Goal: Task Accomplishment & Management: Complete application form

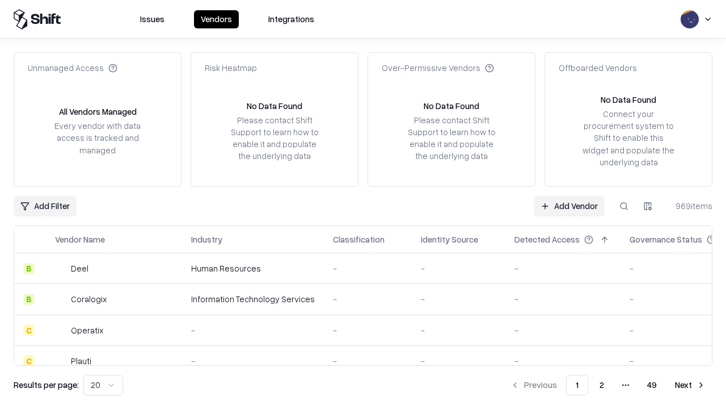
click at [569, 205] on link "Add Vendor" at bounding box center [569, 206] width 71 height 20
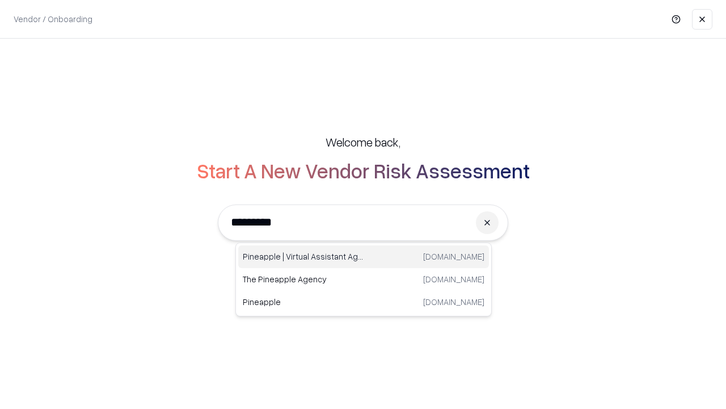
click at [364, 256] on div "Pineapple | Virtual Assistant Agency [DOMAIN_NAME]" at bounding box center [363, 256] width 251 height 23
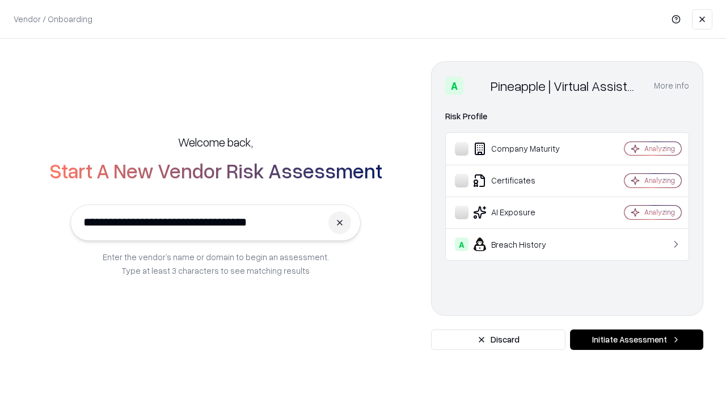
type input "**********"
click at [637, 339] on button "Initiate Assessment" at bounding box center [636, 339] width 133 height 20
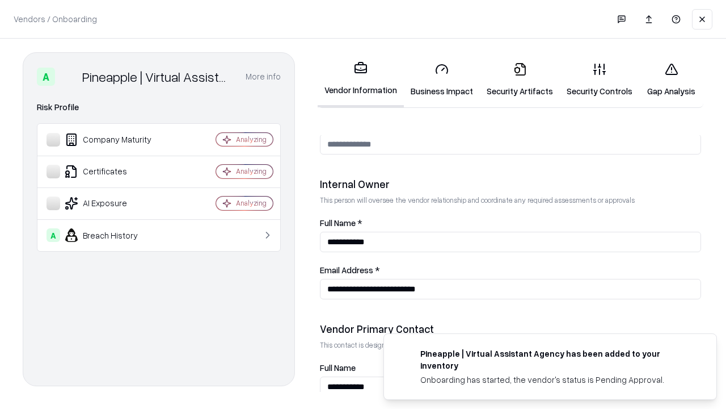
scroll to position [588, 0]
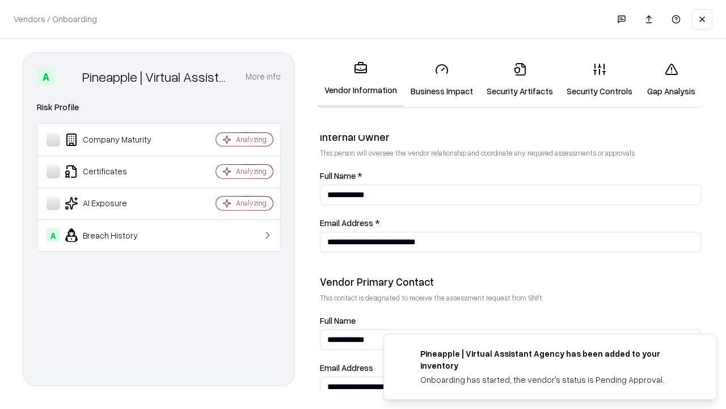
click at [442, 79] on link "Business Impact" at bounding box center [442, 79] width 76 height 53
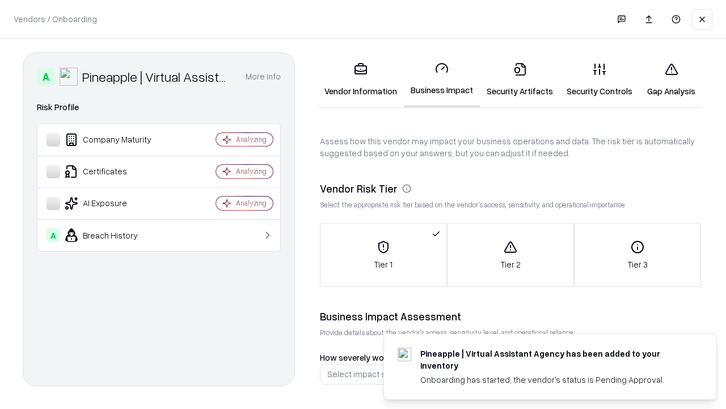
click at [671, 79] on link "Gap Analysis" at bounding box center [671, 79] width 64 height 53
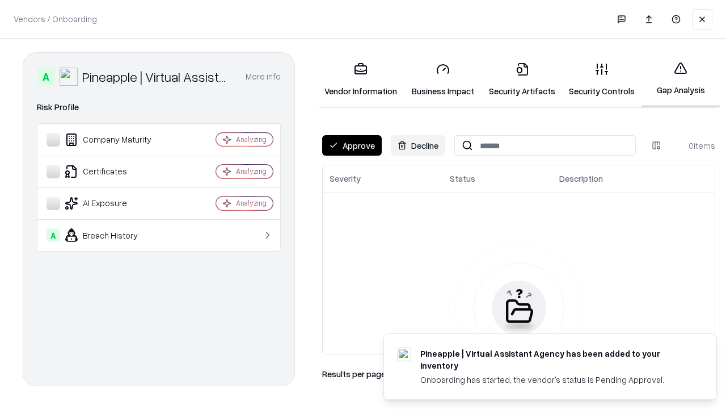
click at [352, 145] on button "Approve" at bounding box center [352, 145] width 60 height 20
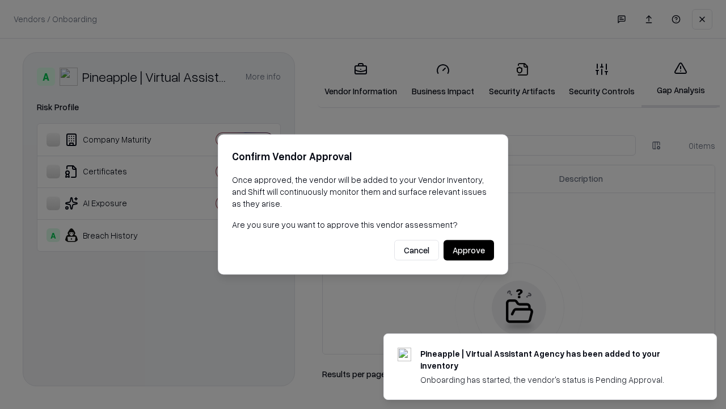
click at [469, 250] on button "Approve" at bounding box center [469, 250] width 51 height 20
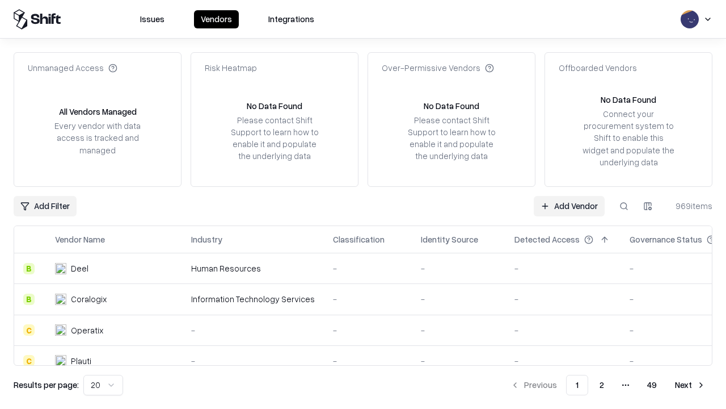
type input "**********"
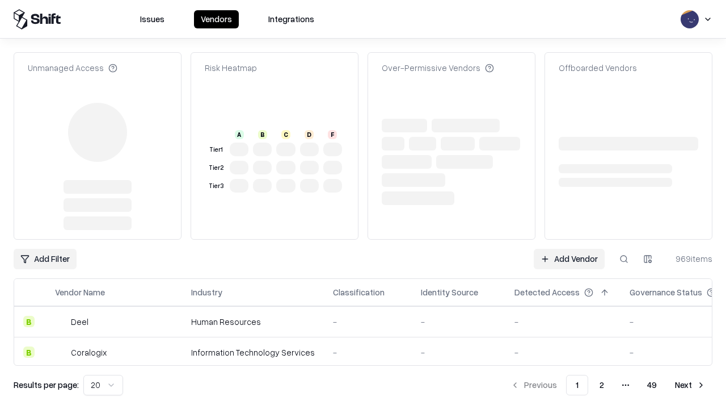
click at [569, 249] on link "Add Vendor" at bounding box center [569, 259] width 71 height 20
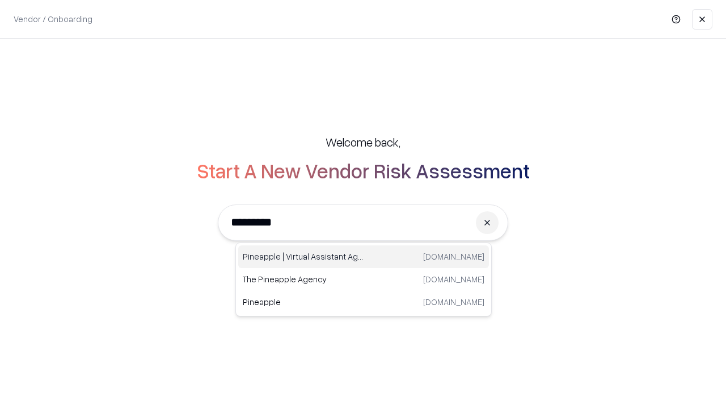
click at [364, 256] on div "Pineapple | Virtual Assistant Agency [DOMAIN_NAME]" at bounding box center [363, 256] width 251 height 23
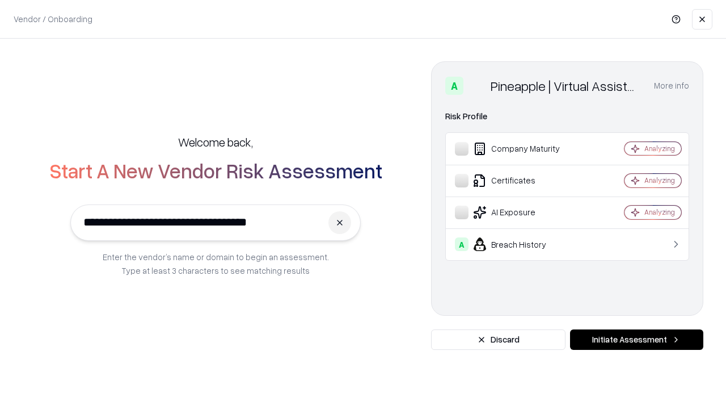
type input "**********"
click at [637, 339] on button "Initiate Assessment" at bounding box center [636, 339] width 133 height 20
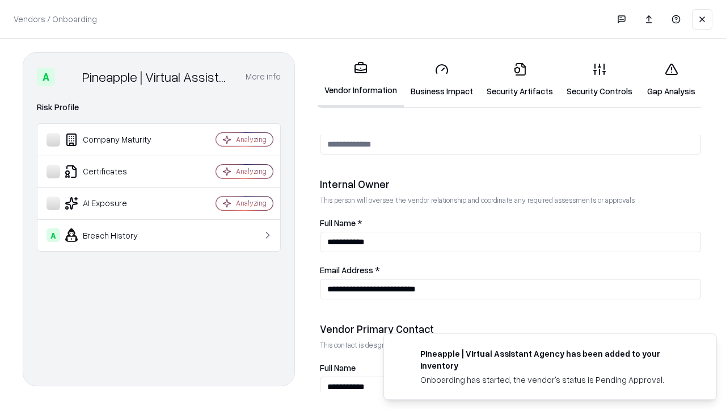
scroll to position [588, 0]
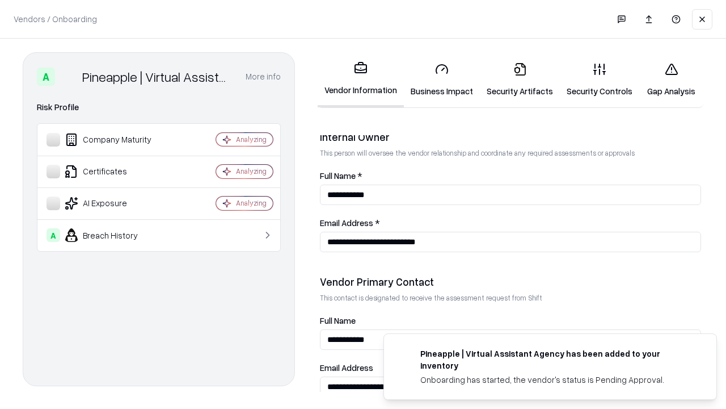
click at [671, 79] on link "Gap Analysis" at bounding box center [671, 79] width 64 height 53
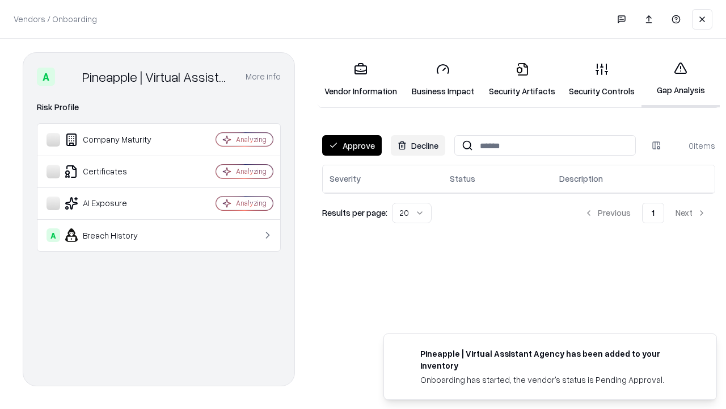
click at [352, 145] on button "Approve" at bounding box center [352, 145] width 60 height 20
